Goal: Information Seeking & Learning: Compare options

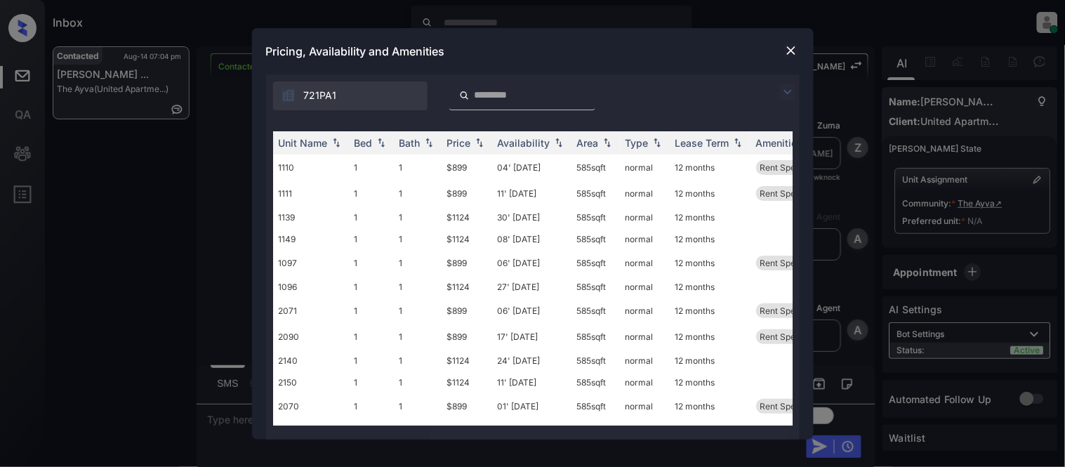
scroll to position [889, 0]
click at [787, 93] on img at bounding box center [787, 92] width 17 height 17
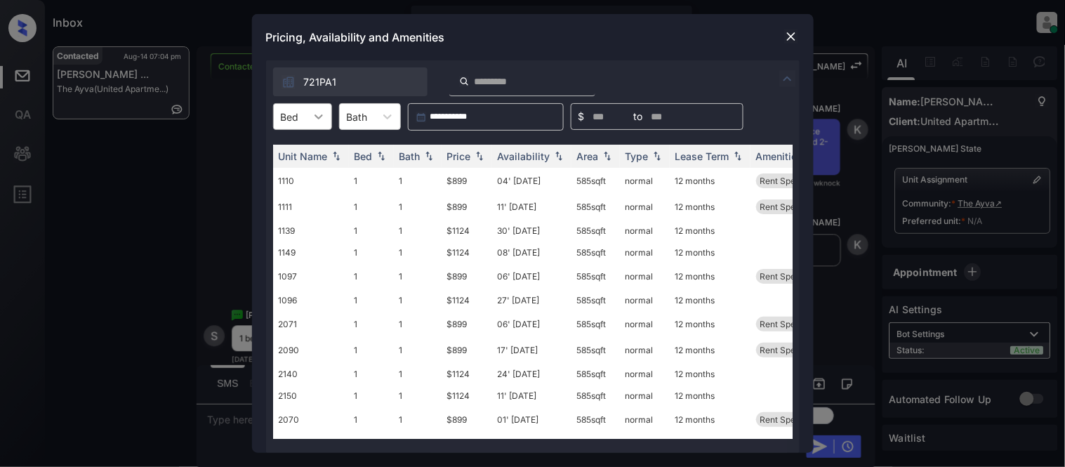
click at [310, 124] on div at bounding box center [318, 116] width 25 height 25
click at [305, 157] on div "1" at bounding box center [302, 150] width 59 height 25
click at [463, 157] on div "Price" at bounding box center [459, 156] width 24 height 12
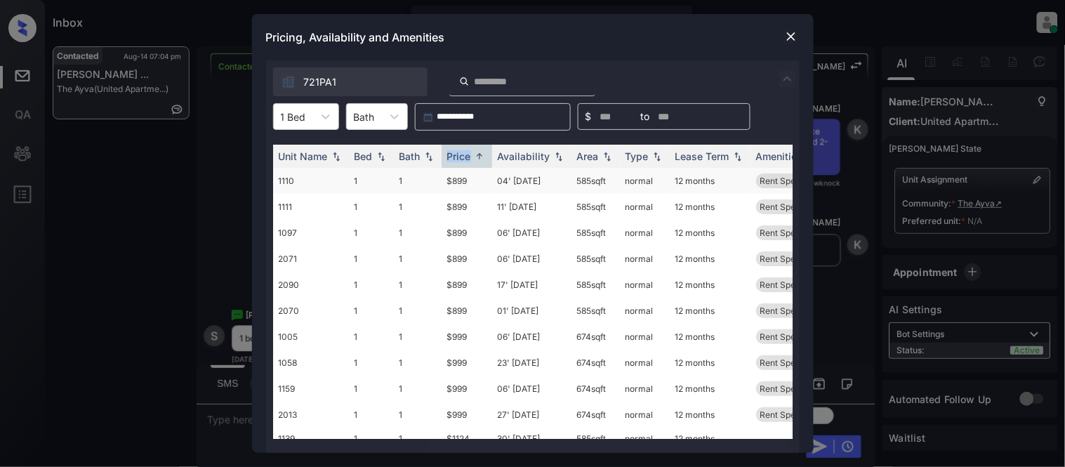
click at [458, 177] on td "$899" at bounding box center [467, 181] width 51 height 26
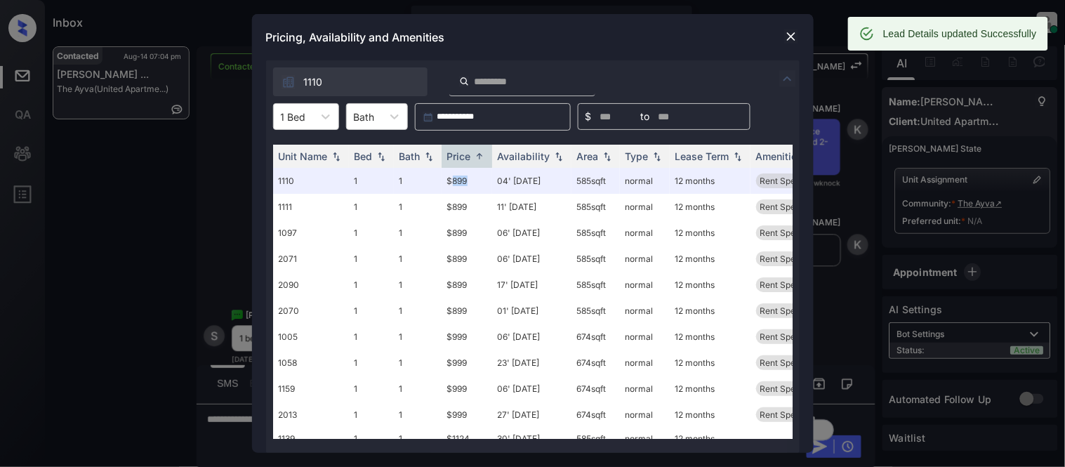
click at [789, 36] on img at bounding box center [791, 36] width 14 height 14
